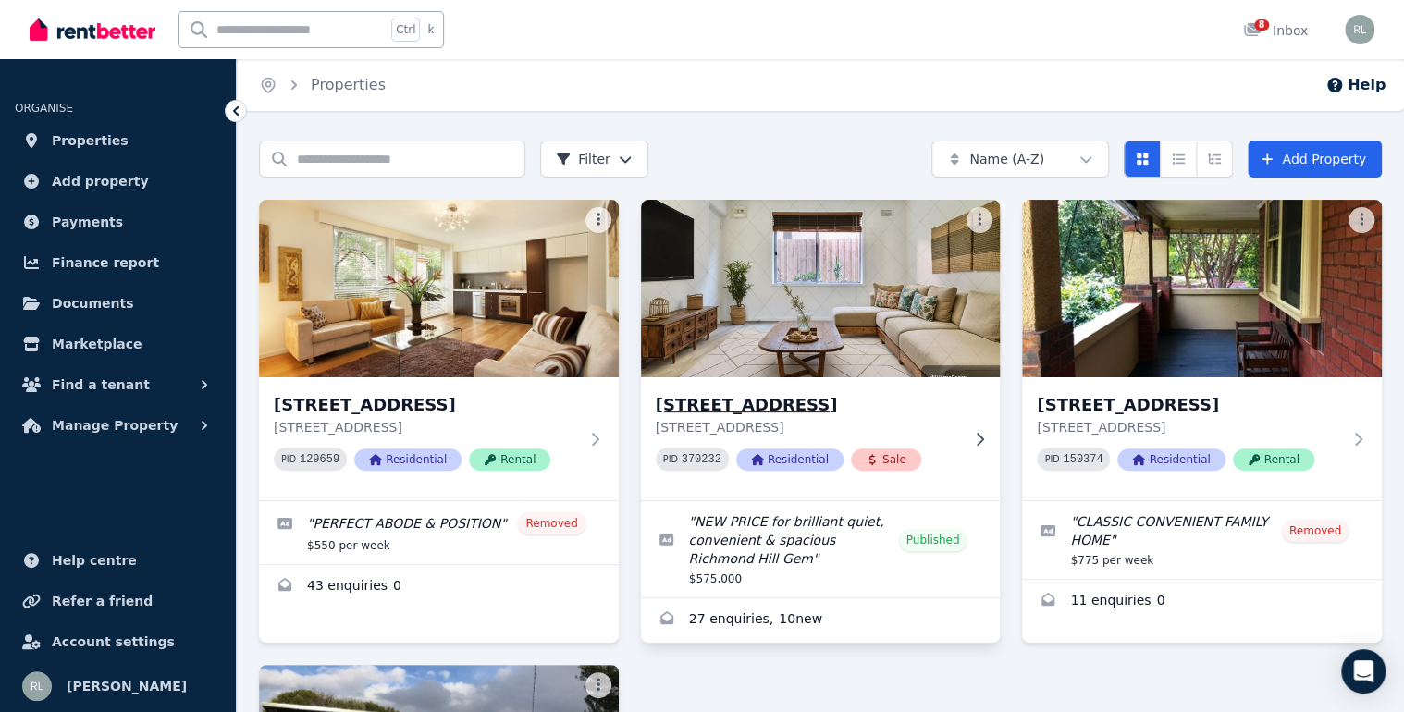
click at [859, 280] on img at bounding box center [820, 288] width 377 height 187
